Goal: Transaction & Acquisition: Purchase product/service

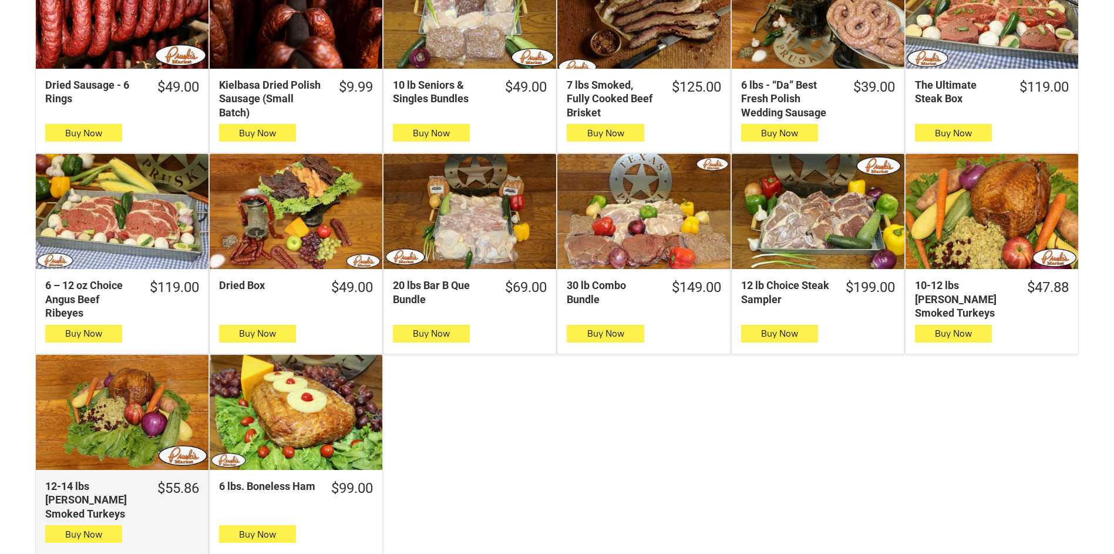
scroll to position [336, 0]
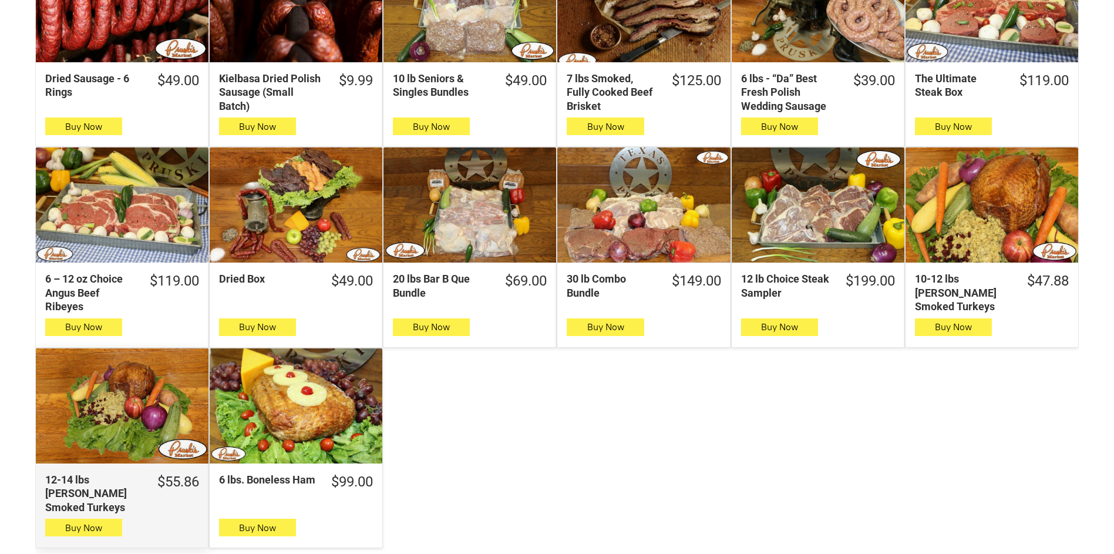
click at [123, 393] on div "12-14 lbs Pruski's Smoked Turkeys" at bounding box center [122, 405] width 173 height 115
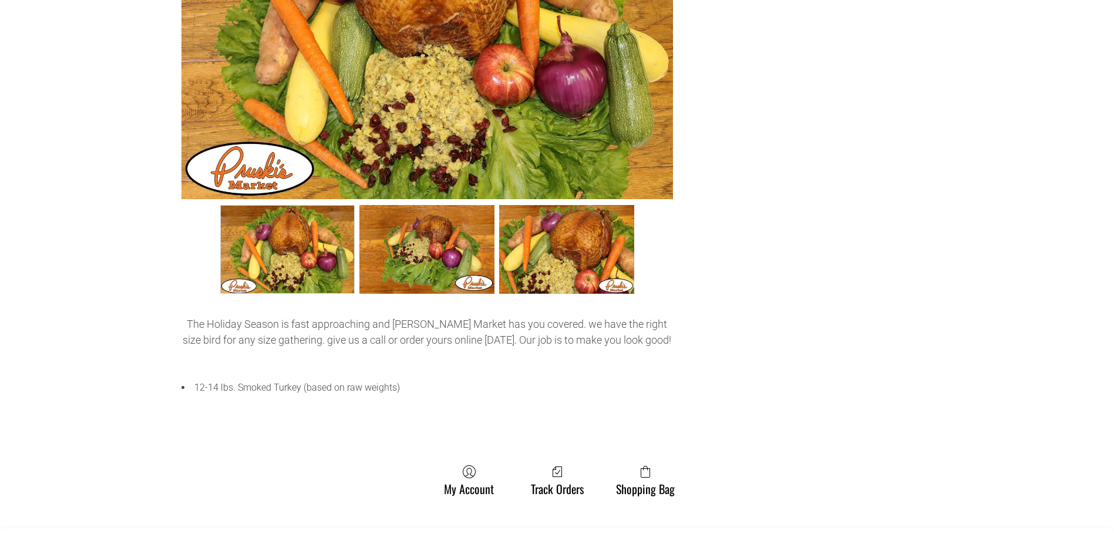
scroll to position [349, 0]
